Goal: Obtain resource: Download file/media

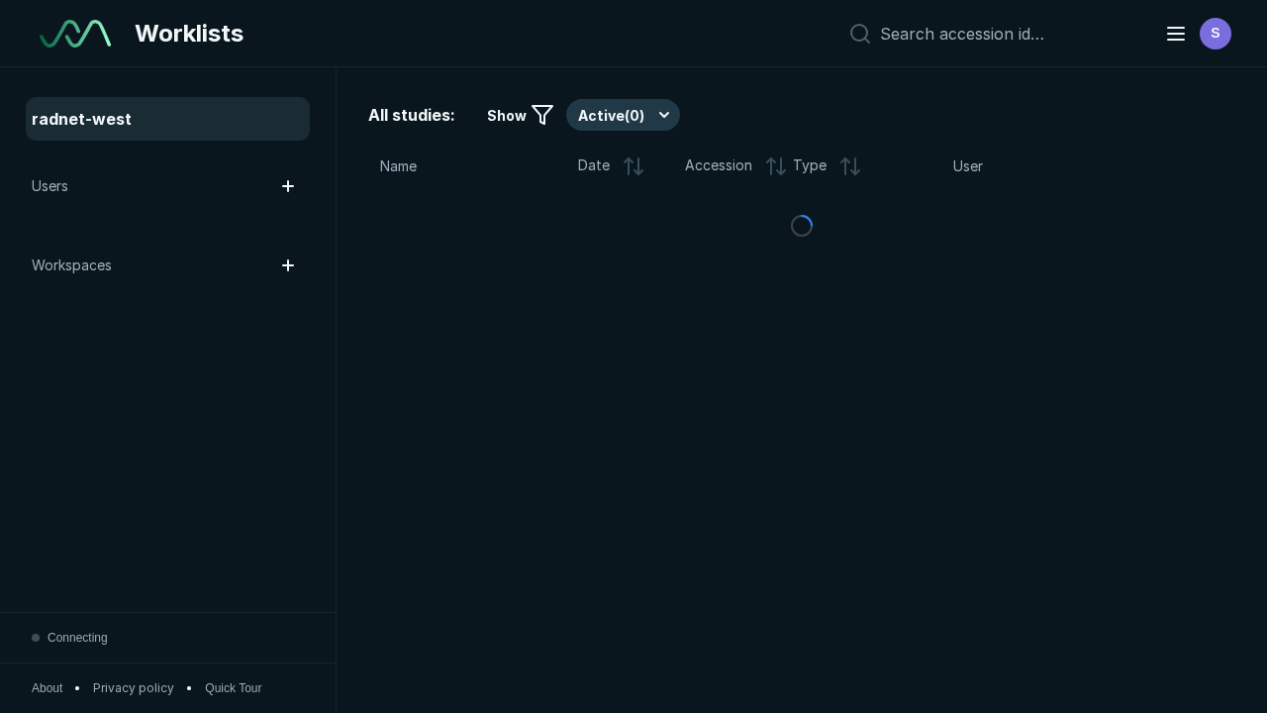
scroll to position [5406, 8247]
